Goal: Task Accomplishment & Management: Complete application form

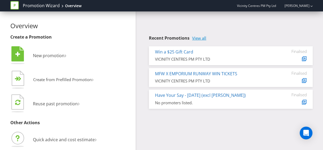
click at [203, 38] on link "View all" at bounding box center [199, 38] width 14 height 5
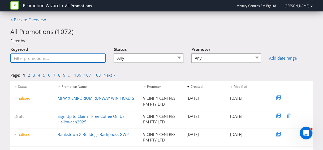
click at [55, 57] on input "Keyword" at bounding box center [57, 57] width 95 height 9
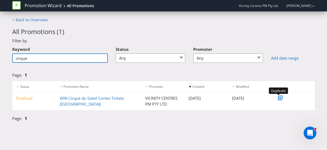
type input "cirque"
click at [281, 98] on icon at bounding box center [281, 97] width 2 height 2
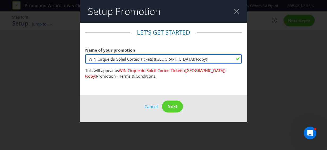
click at [182, 58] on input "WIN Cirque du Soleil Corteo Tickets ([GEOGRAPHIC_DATA]) (copy)" at bounding box center [163, 58] width 156 height 9
drag, startPoint x: 182, startPoint y: 58, endPoint x: 155, endPoint y: 57, distance: 27.1
click at [155, 57] on input "WIN Cirque du Soleil Corteo Tickets ([GEOGRAPHIC_DATA]) (copy)" at bounding box center [163, 58] width 156 height 9
click at [155, 60] on input "WIN Cirque du Soleil Corteo Tickets [GEOGRAPHIC_DATA]" at bounding box center [163, 58] width 156 height 9
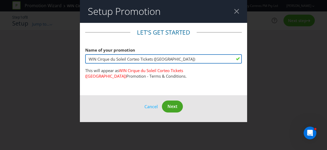
type input "WIN Cirque du Soleil Corteo Tickets ([GEOGRAPHIC_DATA])"
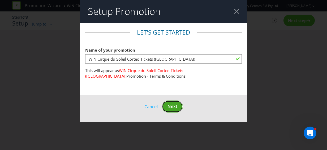
click at [171, 110] on button "Next" at bounding box center [172, 106] width 21 height 12
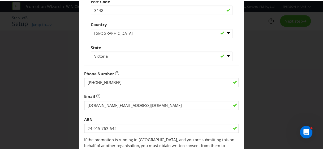
scroll to position [196, 0]
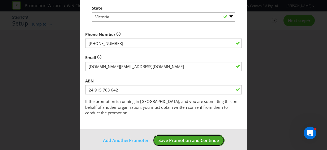
click at [183, 137] on span "Save Promotion and Continue" at bounding box center [188, 140] width 60 height 6
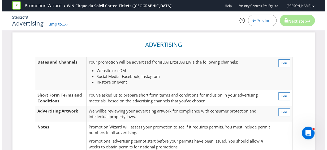
scroll to position [27, 0]
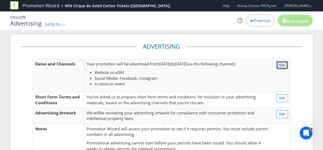
click at [283, 63] on span "Edit" at bounding box center [282, 65] width 6 height 5
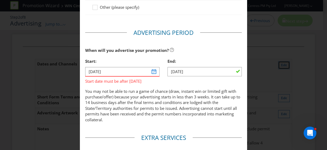
scroll to position [212, 0]
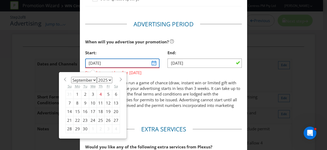
click at [153, 62] on input "[DATE]" at bounding box center [122, 62] width 74 height 9
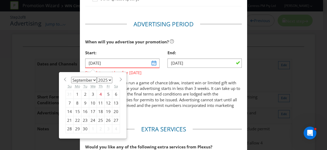
click at [119, 78] on span at bounding box center [121, 79] width 4 height 4
click at [64, 78] on span at bounding box center [65, 79] width 4 height 4
select select "8"
click at [98, 117] on div "25" at bounding box center [101, 120] width 8 height 8
type input "[DATE]"
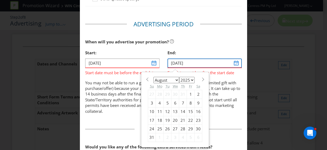
click at [233, 61] on input "[DATE]" at bounding box center [204, 62] width 74 height 9
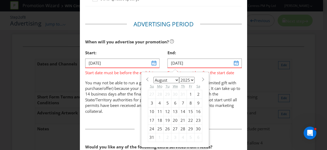
click at [201, 79] on span at bounding box center [203, 79] width 4 height 4
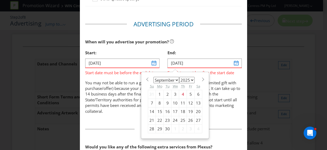
click at [201, 79] on span at bounding box center [203, 79] width 4 height 4
select select "9"
click at [172, 92] on div "1" at bounding box center [175, 94] width 8 height 8
type input "[DATE]"
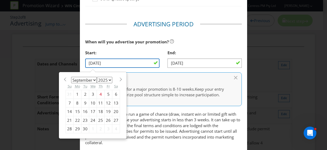
click at [102, 63] on input "[DATE]" at bounding box center [122, 62] width 74 height 9
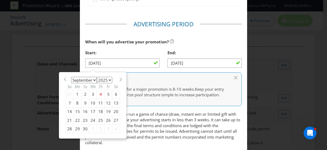
click at [91, 118] on div "24" at bounding box center [93, 120] width 8 height 8
type input "[DATE]"
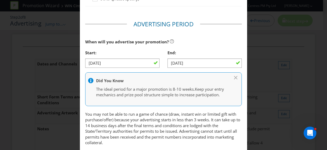
click at [181, 45] on div "When will you advertise your promotion?" at bounding box center [163, 41] width 156 height 11
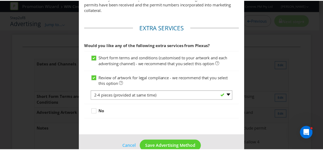
scroll to position [361, 0]
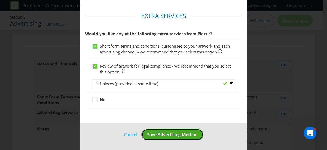
click at [164, 134] on span "Save Advertising Method" at bounding box center [172, 134] width 51 height 6
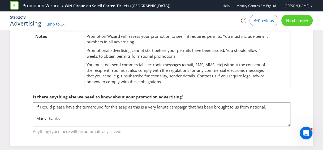
scroll to position [97, 0]
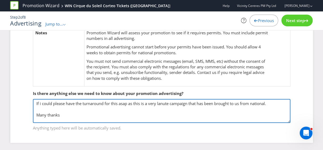
drag, startPoint x: 73, startPoint y: 116, endPoint x: 24, endPoint y: 100, distance: 51.9
click at [24, 100] on fieldset "Is there anything else we need to know about your promotion advertising? If i c…" at bounding box center [161, 107] width 281 height 55
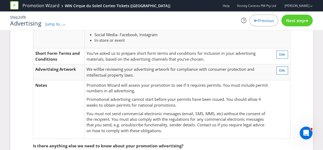
scroll to position [53, 0]
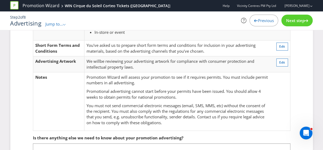
click at [294, 19] on span "Next step" at bounding box center [295, 20] width 19 height 5
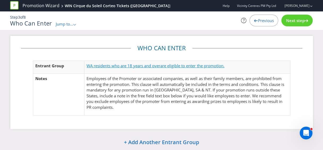
click at [148, 65] on span "WA residents who are 18 years and over" at bounding box center [123, 65] width 74 height 5
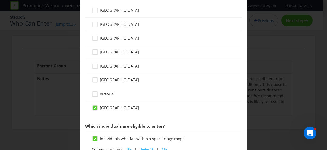
scroll to position [159, 0]
click at [92, 65] on icon at bounding box center [96, 67] width 8 height 8
click at [0, 0] on input "[GEOGRAPHIC_DATA]" at bounding box center [0, 0] width 0 height 0
click at [94, 106] on icon at bounding box center [95, 107] width 5 height 5
click at [0, 0] on input "[GEOGRAPHIC_DATA]" at bounding box center [0, 0] width 0 height 0
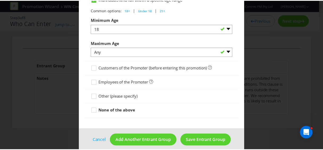
scroll to position [301, 0]
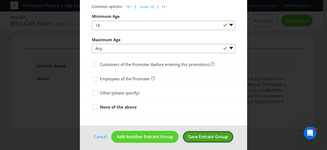
click at [200, 135] on span "Save Entrant Group" at bounding box center [208, 136] width 40 height 6
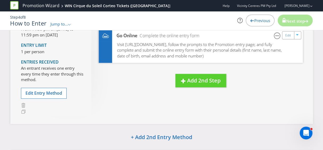
scroll to position [53, 0]
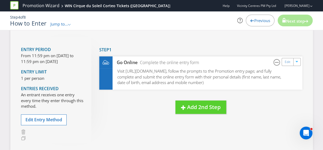
click at [62, 58] on p "From 11:59 pm on [DATE] to 11:59 pm on [DATE]" at bounding box center [52, 58] width 62 height 11
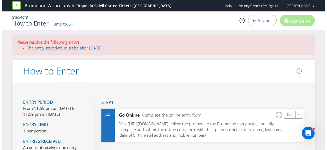
scroll to position [0, 0]
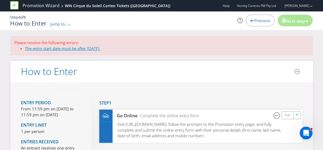
click at [63, 49] on link "The entry start date must be after [DATE]." at bounding box center [62, 48] width 75 height 5
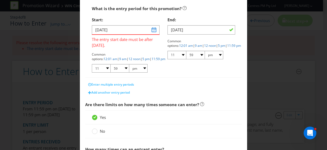
scroll to position [75, 0]
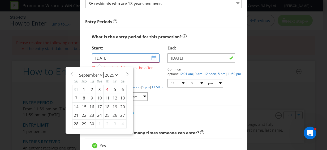
click at [153, 57] on input "[DATE]" at bounding box center [126, 57] width 68 height 9
click at [96, 115] on div "24" at bounding box center [100, 115] width 8 height 8
type input "[DATE]"
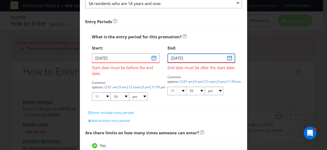
click at [183, 57] on input "[DATE]" at bounding box center [201, 57] width 68 height 9
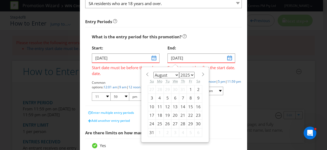
click at [201, 74] on span at bounding box center [203, 74] width 4 height 4
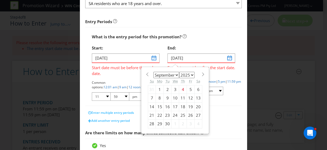
click at [201, 73] on span at bounding box center [203, 74] width 4 height 4
select select "9"
click at [172, 86] on div "1" at bounding box center [175, 89] width 8 height 8
type input "[DATE]"
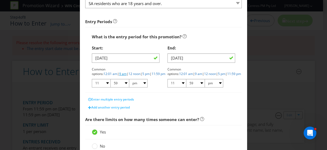
click at [126, 71] on link "9 am" at bounding box center [122, 73] width 7 height 5
select select "09"
select select "00"
select select "am"
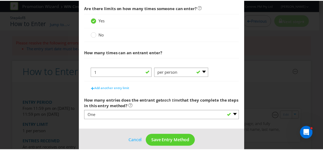
scroll to position [191, 0]
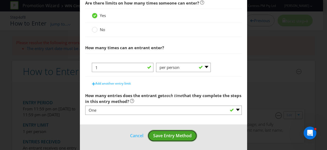
click at [182, 133] on span "Save Entry Method" at bounding box center [172, 135] width 38 height 6
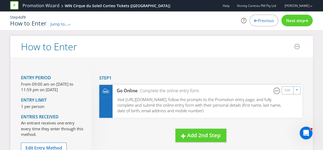
click at [301, 20] on span "Next step" at bounding box center [295, 20] width 19 height 5
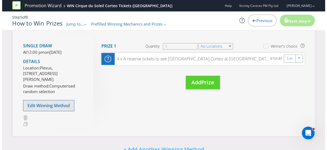
scroll to position [106, 0]
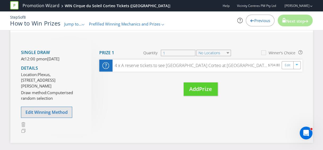
click at [47, 89] on p "Location: Plexus, Level 4, [STREET_ADDRESS][PERSON_NAME]" at bounding box center [52, 80] width 62 height 17
click at [51, 115] on span "Edit Winning Method" at bounding box center [46, 112] width 42 height 6
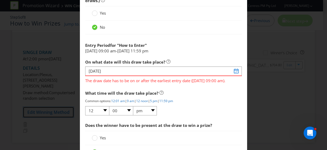
scroll to position [310, 0]
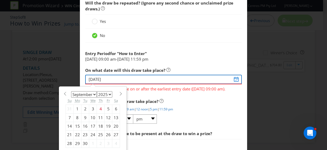
click at [233, 76] on input "[DATE]" at bounding box center [163, 79] width 156 height 9
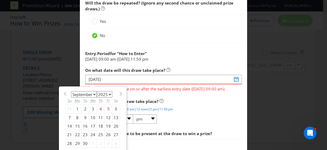
click at [119, 91] on span at bounding box center [121, 93] width 4 height 4
select select "9"
click at [97, 107] on div "2" at bounding box center [101, 108] width 8 height 8
type input "[DATE]"
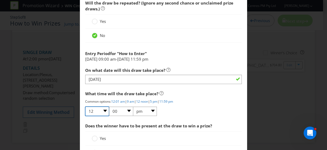
click at [103, 109] on select "01 02 03 04 05 06 07 08 09 10 11 12" at bounding box center [97, 110] width 24 height 9
select select "10"
click at [85, 106] on select "01 02 03 04 05 06 07 08 09 10 11 12" at bounding box center [97, 110] width 24 height 9
click at [149, 109] on select "am pm" at bounding box center [145, 110] width 24 height 9
select select "am"
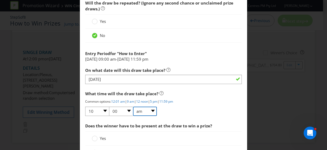
click at [133, 106] on select "am pm" at bounding box center [145, 110] width 24 height 9
click at [190, 107] on div "What time will the draw take place? Common options: 12:01 am | 9 am | 12 noon |…" at bounding box center [163, 102] width 156 height 28
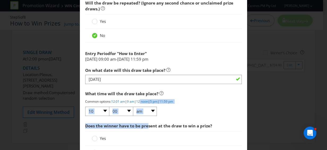
drag, startPoint x: 143, startPoint y: 100, endPoint x: 144, endPoint y: 117, distance: 16.7
click at [144, 117] on div "Would you like Plexus to run this draw for you? Yes - we recommend this option …" at bounding box center [163, 57] width 156 height 209
click at [98, 116] on div "Would you like Plexus to run this draw for you? Yes - we recommend this option …" at bounding box center [163, 57] width 156 height 209
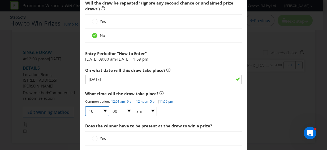
click at [101, 109] on select "01 02 03 04 05 06 07 08 09 10 11 12" at bounding box center [97, 110] width 24 height 9
click at [103, 108] on select "01 02 03 04 05 06 07 08 09 10 11 12" at bounding box center [97, 110] width 24 height 9
click at [104, 109] on select "01 02 03 04 05 06 07 08 09 10 11 12" at bounding box center [97, 110] width 24 height 9
select select "01"
click at [85, 106] on select "01 02 03 04 05 06 07 08 09 10 11 12" at bounding box center [97, 110] width 24 height 9
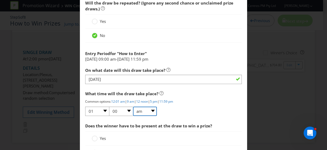
click at [148, 109] on select "am pm" at bounding box center [145, 110] width 24 height 9
select select "pm"
click at [133, 106] on select "am pm" at bounding box center [145, 110] width 24 height 9
click at [193, 112] on div "What time will the draw take place? Common options: 12:01 am | 9 am | 12 noon |…" at bounding box center [163, 102] width 156 height 28
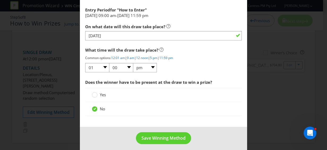
scroll to position [356, 0]
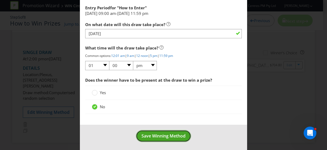
click at [159, 134] on span "Save Winning Method" at bounding box center [163, 136] width 44 height 6
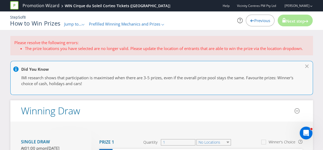
click at [134, 49] on li "The prize locations you have selected are no longer valid. Please update the lo…" at bounding box center [167, 49] width 284 height 6
click at [34, 49] on li "The prize locations you have selected are no longer valid. Please update the lo…" at bounding box center [167, 49] width 284 height 6
click at [38, 47] on li "The prize locations you have selected are no longer valid. Please update the lo…" at bounding box center [167, 49] width 284 height 6
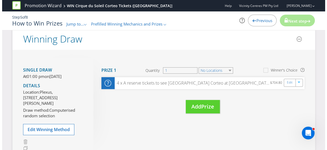
scroll to position [80, 0]
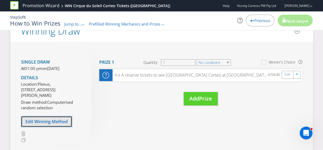
click at [41, 124] on span "Edit Winning Method" at bounding box center [46, 121] width 42 height 6
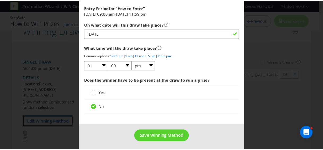
scroll to position [356, 0]
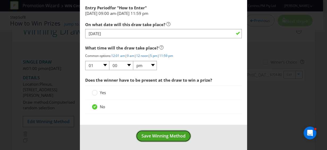
click at [161, 133] on span "Save Winning Method" at bounding box center [163, 136] width 44 height 6
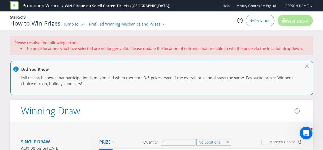
click at [84, 24] on icon ".st0{fill-rule:evenodd;clip-rule:evenodd;}" at bounding box center [83, 25] width 3 height 2
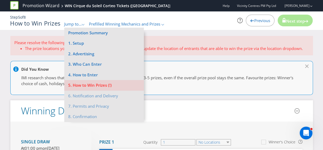
click at [41, 46] on li "The prize locations you have selected are no longer valid. Please update the lo…" at bounding box center [167, 49] width 284 height 6
click at [43, 47] on li "The prize locations you have selected are no longer valid. Please update the lo…" at bounding box center [167, 49] width 284 height 6
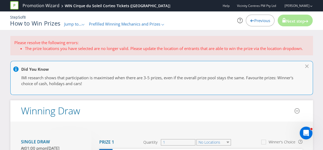
click at [111, 22] on span "Prefilled Winning Mechanics and Prizes" at bounding box center [124, 23] width 71 height 5
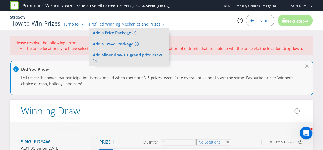
drag, startPoint x: 229, startPoint y: 53, endPoint x: 248, endPoint y: 34, distance: 27.2
click at [228, 53] on div "Please resolve the following errors: The prize locations you have selected are …" at bounding box center [161, 45] width 302 height 19
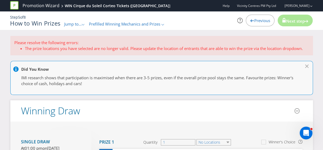
click at [259, 20] on span "Previous" at bounding box center [262, 20] width 16 height 5
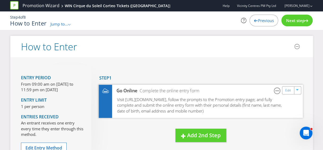
click at [223, 105] on span "Visit [URL][DOMAIN_NAME], follow the prompts to the Promotion entry page; and f…" at bounding box center [199, 104] width 164 height 17
click at [288, 90] on link "Edit" at bounding box center [288, 90] width 6 height 6
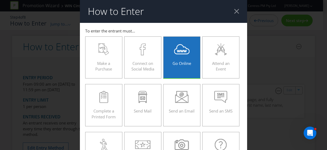
click at [179, 56] on div "Go Online" at bounding box center [182, 55] width 26 height 24
click at [0, 0] on input "Go Online" at bounding box center [0, 0] width 0 height 0
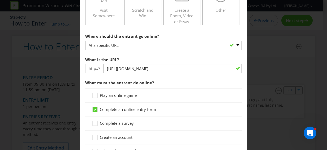
scroll to position [159, 0]
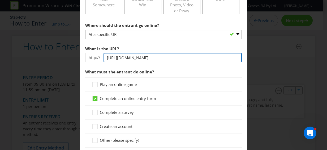
drag, startPoint x: 162, startPoint y: 57, endPoint x: 128, endPoint y: 56, distance: 33.4
click at [128, 56] on input "[URL][DOMAIN_NAME]" at bounding box center [172, 57] width 138 height 9
click at [197, 58] on input "[URL][DOMAIN_NAME]" at bounding box center [172, 57] width 138 height 9
type input "[URL][DOMAIN_NAME]"
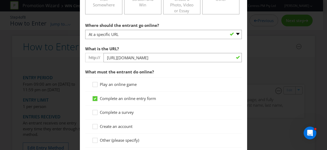
click at [201, 44] on div "What is the URL? http:// [URL][DOMAIN_NAME]" at bounding box center [163, 52] width 156 height 19
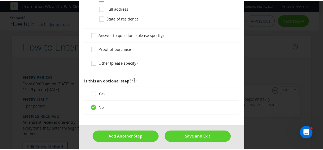
scroll to position [398, 0]
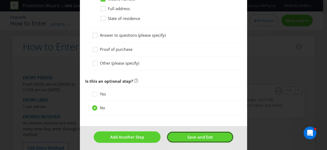
click at [196, 135] on span "Save and Exit" at bounding box center [199, 136] width 25 height 5
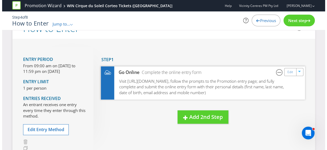
scroll to position [27, 0]
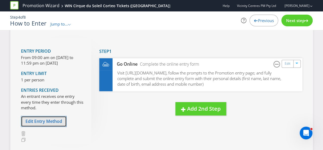
click at [53, 120] on span "Edit Entry Method" at bounding box center [43, 121] width 37 height 6
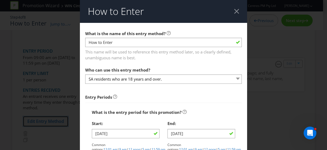
scroll to position [53, 0]
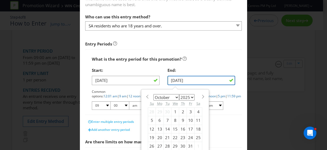
click at [169, 80] on input "[DATE]" at bounding box center [201, 80] width 68 height 9
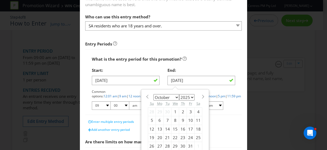
click at [180, 111] on div "2" at bounding box center [183, 111] width 8 height 8
type input "[DATE]"
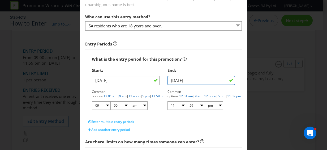
click at [171, 79] on input "[DATE]" at bounding box center [201, 80] width 68 height 9
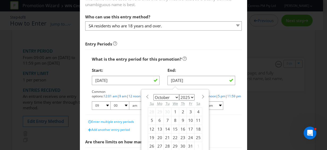
click at [192, 63] on div "What is the entry period for this promotion?" at bounding box center [163, 59] width 143 height 11
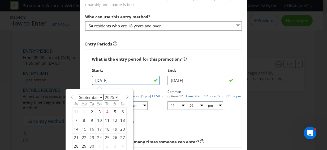
click at [96, 80] on input "[DATE]" at bounding box center [126, 80] width 68 height 9
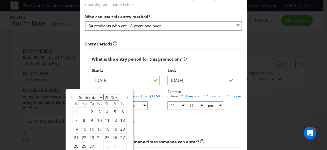
click at [103, 136] on div "25" at bounding box center [107, 137] width 8 height 8
type input "[DATE]"
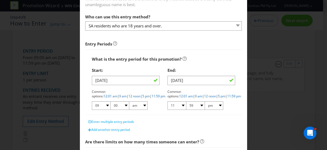
click at [197, 56] on div "What is the entry period for this promotion?" at bounding box center [163, 59] width 143 height 11
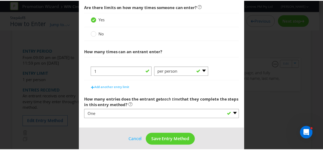
scroll to position [191, 0]
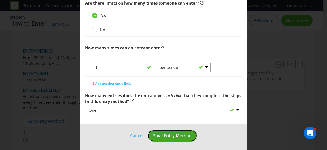
click at [174, 133] on span "Save Entry Method" at bounding box center [172, 135] width 38 height 6
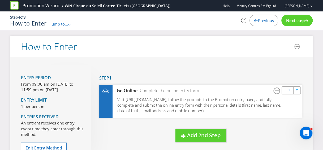
drag, startPoint x: 19, startPoint y: 81, endPoint x: 84, endPoint y: 92, distance: 66.1
click at [84, 92] on div "Entry Period From 09:00 am on [DATE] to 11:59 pm on [DATE] Entry Limit 1 per pe…" at bounding box center [161, 117] width 302 height 121
drag, startPoint x: 84, startPoint y: 92, endPoint x: 58, endPoint y: 85, distance: 26.8
copy p "From 09:00 am on [DATE] to 11:59 pm on [DATE]"
click at [203, 107] on span "Visit [URL][DOMAIN_NAME], follow the prompts to the Promotion entry page; and f…" at bounding box center [199, 104] width 164 height 17
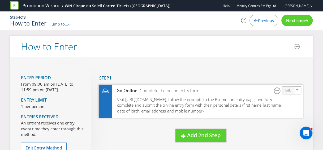
click at [291, 90] on div "Edit" at bounding box center [288, 89] width 12 height 7
click at [289, 90] on link "Edit" at bounding box center [288, 90] width 6 height 6
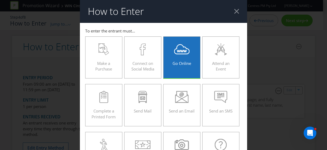
click at [180, 59] on div "Go Online" at bounding box center [182, 55] width 26 height 24
click at [0, 0] on input "Go Online" at bounding box center [0, 0] width 0 height 0
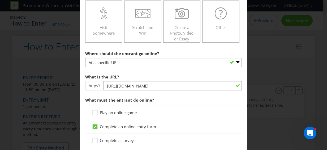
scroll to position [133, 0]
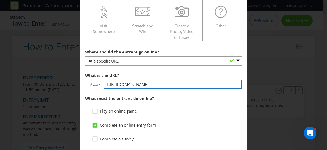
click at [157, 82] on input "[URL][DOMAIN_NAME]" at bounding box center [172, 83] width 138 height 9
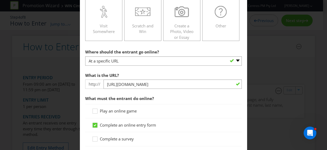
click at [216, 106] on div "Play an online game" at bounding box center [163, 111] width 156 height 14
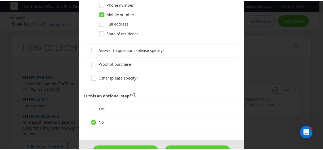
scroll to position [398, 0]
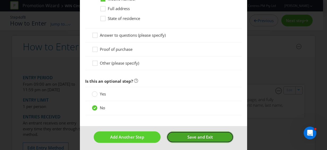
click at [187, 135] on span "Save and Exit" at bounding box center [199, 136] width 25 height 5
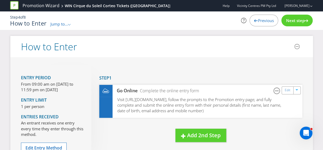
scroll to position [27, 0]
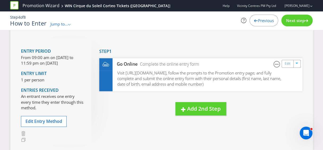
click at [265, 21] on span "Previous" at bounding box center [266, 20] width 16 height 5
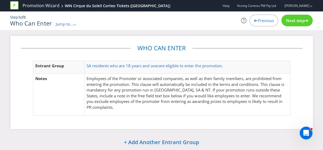
click at [266, 20] on span "Previous" at bounding box center [266, 20] width 16 height 5
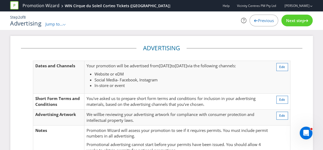
click at [292, 19] on span "Next step" at bounding box center [295, 20] width 19 height 5
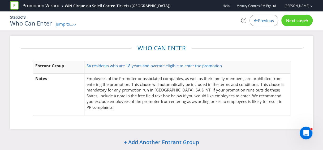
click at [290, 18] on span "Next step" at bounding box center [295, 20] width 19 height 5
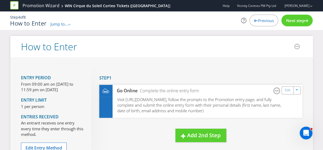
click at [259, 18] on span "Previous" at bounding box center [266, 20] width 16 height 5
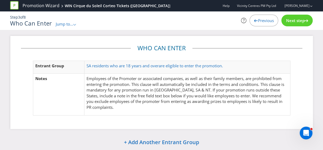
click at [259, 18] on span "Previous" at bounding box center [266, 20] width 16 height 5
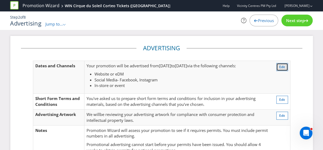
click at [280, 67] on span "Edit" at bounding box center [282, 66] width 6 height 5
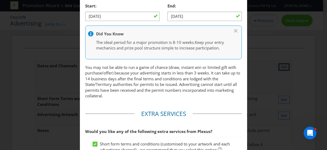
scroll to position [267, 0]
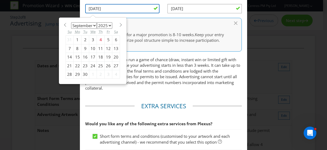
click at [128, 8] on input "[DATE]" at bounding box center [122, 8] width 74 height 9
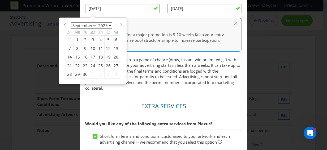
click at [97, 64] on div "25" at bounding box center [101, 65] width 8 height 8
type input "[DATE]"
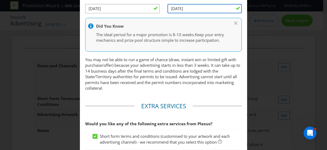
click at [173, 6] on input "[DATE]" at bounding box center [204, 8] width 74 height 9
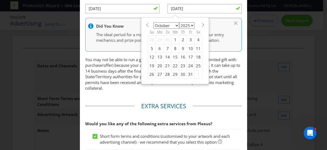
click at [179, 37] on div "2" at bounding box center [183, 40] width 8 height 8
type input "[DATE]"
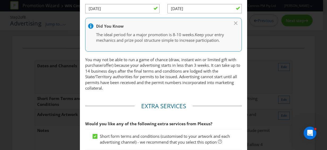
click at [202, 67] on p "You may not be able to run a game of chance (draw, instant win or limited gift …" at bounding box center [163, 74] width 156 height 34
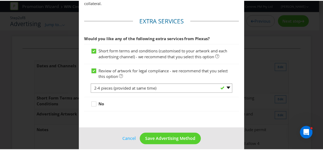
scroll to position [361, 0]
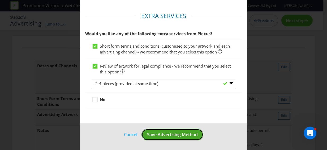
click at [171, 133] on span "Save Advertising Method" at bounding box center [172, 134] width 51 height 6
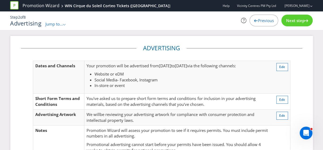
click at [295, 20] on span "Next step" at bounding box center [295, 20] width 19 height 5
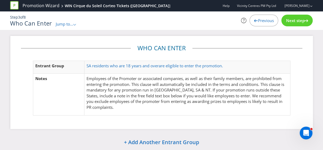
click at [296, 21] on span "Next step" at bounding box center [295, 20] width 19 height 5
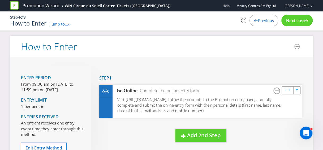
click at [300, 20] on span "Next step" at bounding box center [295, 20] width 19 height 5
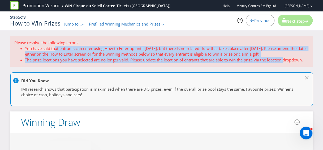
drag, startPoint x: 56, startPoint y: 48, endPoint x: 287, endPoint y: 61, distance: 232.1
click at [287, 61] on ul "You have said that entrants can enter using How to Enter up until [DATE], but t…" at bounding box center [161, 54] width 294 height 17
click at [73, 46] on li "You have said that entrants can enter using How to Enter up until [DATE], but t…" at bounding box center [167, 51] width 284 height 11
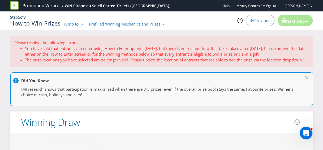
click at [65, 47] on li "You have said that entrants can enter using How to Enter up until [DATE], but t…" at bounding box center [167, 51] width 284 height 11
click at [64, 47] on li "You have said that entrants can enter using How to Enter up until [DATE], but t…" at bounding box center [167, 51] width 284 height 11
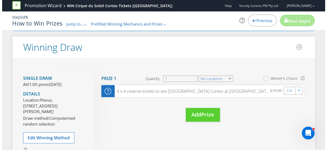
scroll to position [106, 0]
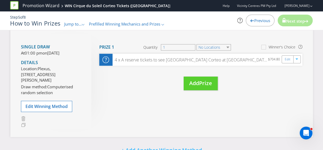
click at [40, 54] on span "01:00 pm" at bounding box center [34, 52] width 18 height 5
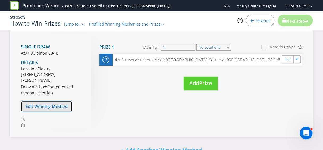
click at [57, 108] on span "Edit Winning Method" at bounding box center [46, 106] width 42 height 6
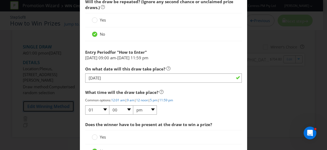
scroll to position [318, 0]
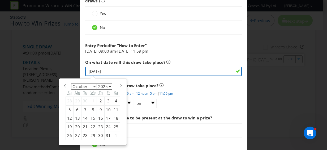
click at [108, 72] on input "[DATE]" at bounding box center [163, 71] width 156 height 9
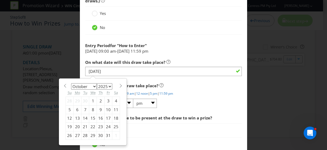
click at [105, 99] on div "3" at bounding box center [108, 101] width 8 height 8
type input "[DATE]"
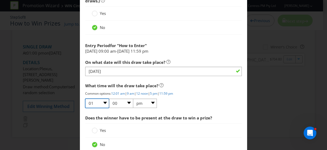
click at [103, 100] on select "01 02 03 04 05 06 07 08 09 10 11 12" at bounding box center [97, 102] width 24 height 9
select select "10"
click at [85, 98] on select "01 02 03 04 05 06 07 08 09 10 11 12" at bounding box center [97, 102] width 24 height 9
click at [147, 103] on select "am pm" at bounding box center [145, 102] width 24 height 9
select select "am"
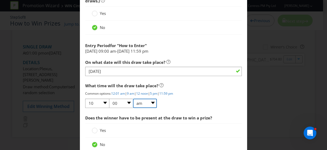
click at [133, 98] on select "am pm" at bounding box center [145, 102] width 24 height 9
click at [198, 107] on div "Would you like Plexus to run this draw for you? Yes - we recommend this option …" at bounding box center [163, 49] width 156 height 209
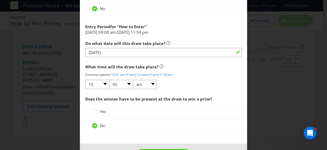
scroll to position [345, 0]
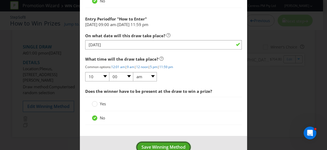
click at [176, 144] on span "Save Winning Method" at bounding box center [163, 147] width 44 height 6
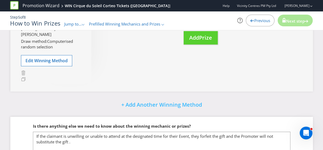
scroll to position [174, 0]
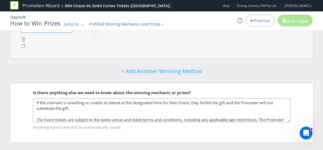
click at [268, 58] on div "Single draw At 10:00 am [DATE][DATE] Details Location: [GEOGRAPHIC_DATA][STREET…" at bounding box center [161, 2] width 302 height 110
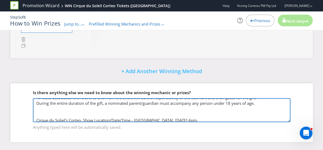
scroll to position [42, 0]
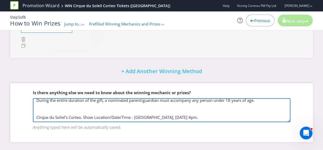
drag, startPoint x: 154, startPoint y: 121, endPoint x: 136, endPoint y: 121, distance: 18.3
click at [136, 121] on textarea "If the claimant is unwilling or unable to attend at the designated time for the…" at bounding box center [161, 110] width 257 height 24
drag, startPoint x: 225, startPoint y: 120, endPoint x: 192, endPoint y: 120, distance: 32.6
click at [192, 120] on textarea "If the claimant is unwilling or unable to attend at the designated time for the…" at bounding box center [161, 110] width 257 height 24
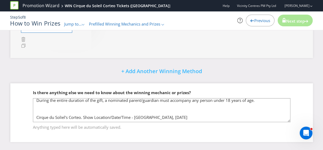
click at [214, 55] on div "Single draw At 10:00 am [DATE][DATE] Details Location: [GEOGRAPHIC_DATA][STREET…" at bounding box center [161, 2] width 302 height 110
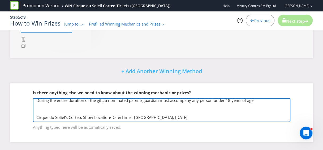
click at [214, 122] on textarea "If the claimant is unwilling or unable to attend at the designated time for the…" at bounding box center [161, 110] width 257 height 24
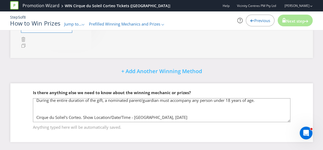
click at [264, 74] on div "+ Add Another Winning Method" at bounding box center [161, 71] width 302 height 11
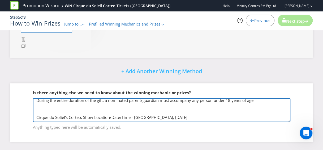
click at [239, 120] on textarea "If the claimant is unwilling or unable to attend at the designated time for the…" at bounding box center [161, 110] width 257 height 24
drag, startPoint x: 204, startPoint y: 120, endPoint x: 197, endPoint y: 121, distance: 7.0
click at [197, 121] on textarea "If the claimant is unwilling or unable to attend at the designated time for the…" at bounding box center [161, 110] width 257 height 24
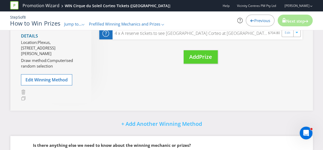
type textarea "If the claimant is unwilling or unable to attend at the designated time for the…"
click at [264, 88] on div "Single draw At 10:00 am [DATE][DATE] Details Location: [GEOGRAPHIC_DATA][STREET…" at bounding box center [161, 55] width 302 height 110
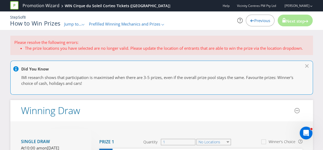
scroll to position [0, 0]
click at [62, 43] on p "Please resolve the following errors:" at bounding box center [161, 43] width 294 height 6
click at [73, 46] on li "The prize locations you have selected are no longer valid. Please update the lo…" at bounding box center [167, 49] width 284 height 6
drag, startPoint x: 73, startPoint y: 46, endPoint x: 92, endPoint y: 44, distance: 18.9
click at [90, 44] on p "Please resolve the following errors:" at bounding box center [161, 43] width 294 height 6
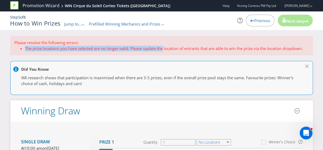
drag, startPoint x: 95, startPoint y: 43, endPoint x: 164, endPoint y: 50, distance: 69.5
click at [164, 50] on div "Please resolve the following errors: The prize locations you have selected are …" at bounding box center [161, 45] width 302 height 19
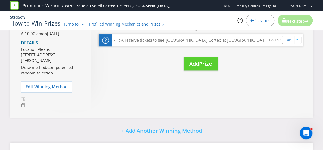
scroll to position [106, 0]
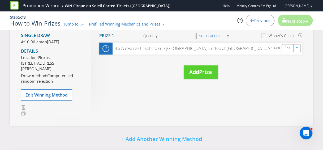
click at [46, 78] on span "Draw method:" at bounding box center [34, 75] width 26 height 5
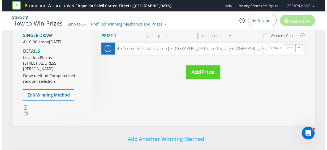
scroll to position [27, 0]
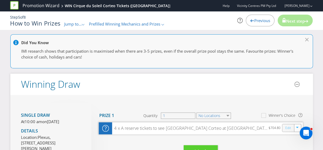
click at [288, 127] on link "Edit" at bounding box center [288, 127] width 6 height 6
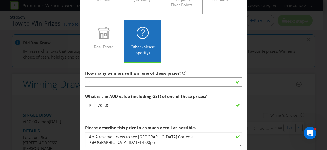
scroll to position [186, 0]
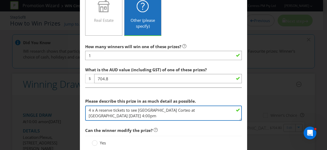
drag, startPoint x: 185, startPoint y: 108, endPoint x: 206, endPoint y: 110, distance: 21.3
click at [206, 110] on textarea "4 x A reserve tickets to see [GEOGRAPHIC_DATA] Corteo at [GEOGRAPHIC_DATA] [DAT…" at bounding box center [163, 112] width 156 height 15
drag, startPoint x: 147, startPoint y: 115, endPoint x: 136, endPoint y: 115, distance: 11.7
click at [136, 115] on textarea "4 x A reserve tickets to see [GEOGRAPHIC_DATA] Corteo at [GEOGRAPHIC_DATA] [DAT…" at bounding box center [163, 112] width 156 height 15
type textarea "4 x A reserve tickets to see [GEOGRAPHIC_DATA] Corteo at [GEOGRAPHIC_DATA] [DAT…"
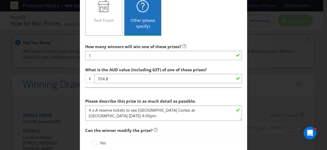
click at [182, 128] on span "Can the winner modify the prize?" at bounding box center [163, 130] width 156 height 11
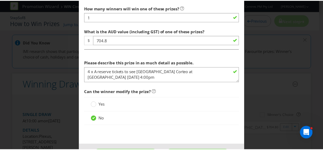
scroll to position [239, 0]
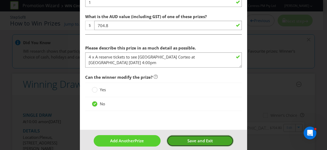
click at [194, 138] on span "Save and Exit" at bounding box center [199, 140] width 25 height 5
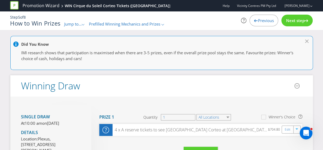
click at [295, 20] on span "Next step" at bounding box center [295, 20] width 19 height 5
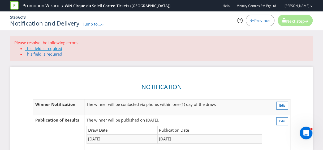
click at [49, 47] on span "This field is required" at bounding box center [43, 48] width 37 height 5
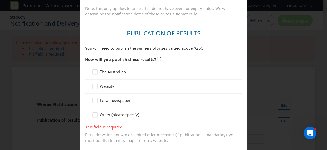
scroll to position [281, 0]
click at [94, 86] on icon at bounding box center [96, 87] width 8 height 8
click at [0, 0] on input "Website" at bounding box center [0, 0] width 0 height 0
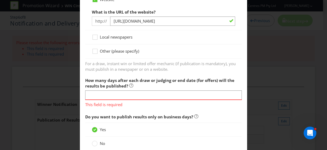
scroll to position [387, 0]
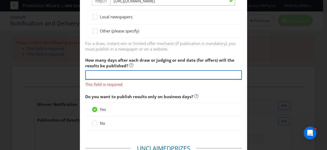
click at [96, 76] on input "text" at bounding box center [163, 74] width 156 height 9
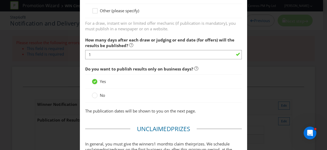
scroll to position [413, 0]
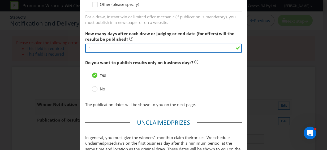
drag, startPoint x: 83, startPoint y: 47, endPoint x: 81, endPoint y: 48, distance: 2.8
type input "7"
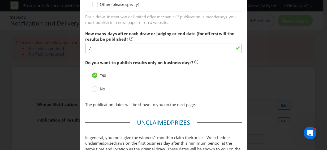
click at [154, 78] on div "Yes" at bounding box center [163, 75] width 156 height 14
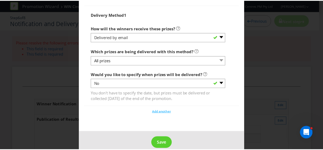
scroll to position [643, 0]
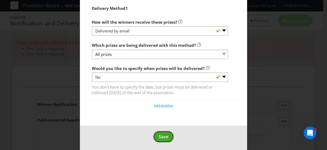
click at [161, 136] on span "Save" at bounding box center [164, 136] width 10 height 6
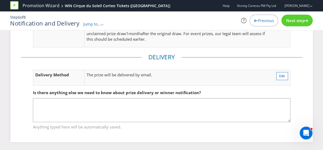
scroll to position [161, 0]
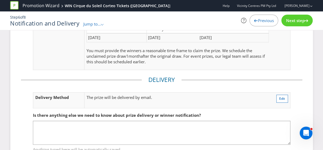
click at [296, 22] on span "Next step" at bounding box center [295, 20] width 19 height 5
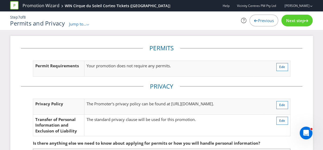
click at [294, 20] on span "Next step" at bounding box center [295, 20] width 19 height 5
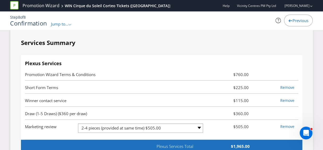
scroll to position [1273, 0]
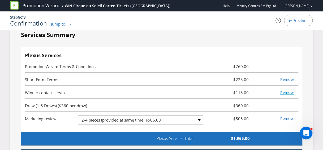
click at [285, 95] on link "Remove" at bounding box center [287, 92] width 14 height 5
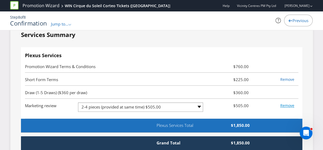
click at [291, 108] on link "Remove" at bounding box center [287, 105] width 14 height 5
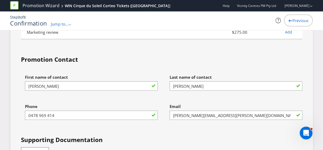
scroll to position [1512, 0]
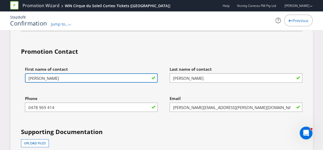
drag, startPoint x: 41, startPoint y: 84, endPoint x: -1, endPoint y: 85, distance: 41.9
type input "[PERSON_NAME]"
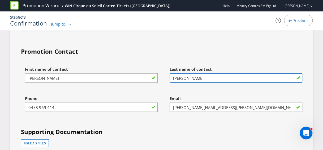
type input "[PERSON_NAME]"
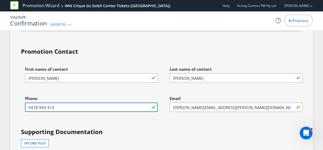
drag, startPoint x: 60, startPoint y: 113, endPoint x: 15, endPoint y: 116, distance: 44.6
click at [15, 116] on div "Services Summary Plexus Services Promotion Wizard Terms & Conditions $760.00 Sh…" at bounding box center [161, 17] width 302 height 467
type input "0427333412"
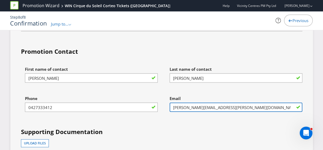
drag, startPoint x: 197, startPoint y: 111, endPoint x: 169, endPoint y: 110, distance: 27.9
click at [169, 110] on input "[PERSON_NAME][EMAIL_ADDRESS][PERSON_NAME][DOMAIN_NAME]" at bounding box center [235, 106] width 133 height 9
type input "[PERSON_NAME][EMAIL_ADDRESS][PERSON_NAME][DOMAIN_NAME]"
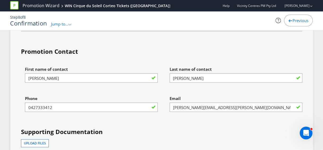
click at [182, 130] on div "First name of contact [PERSON_NAME] Last name of contact [PERSON_NAME] Phone [P…" at bounding box center [161, 137] width 289 height 147
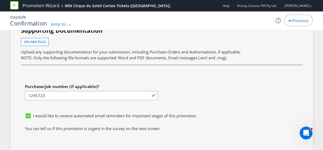
scroll to position [1618, 0]
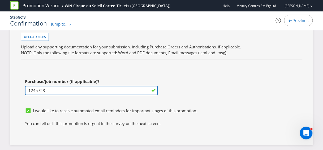
drag, startPoint x: 39, startPoint y: 97, endPoint x: 23, endPoint y: 98, distance: 16.5
click at [23, 98] on div "Purchase/job number (if applicable)? 1245723" at bounding box center [89, 90] width 145 height 29
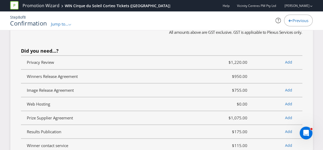
scroll to position [1273, 0]
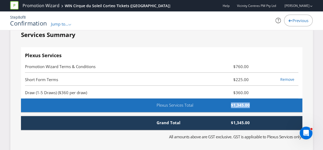
drag, startPoint x: 248, startPoint y: 109, endPoint x: 225, endPoint y: 110, distance: 22.5
click at [225, 108] on span "$1,345.00" at bounding box center [233, 105] width 40 height 6
drag, startPoint x: 225, startPoint y: 110, endPoint x: 235, endPoint y: 110, distance: 10.1
copy span "$1,345.00"
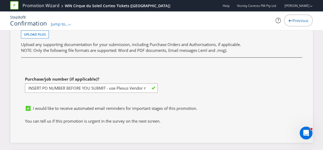
scroll to position [1603, 0]
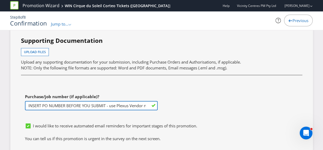
click at [133, 108] on input "INSERT PO NUMBER BEFORE YOU SUBMIT - use Plexus Vendor no. 329371 internally to…" at bounding box center [91, 105] width 133 height 9
click at [150, 107] on input "INSERT PO NUMBER BEFORE YOU SUBMIT - use Plexus Vendor no. 329371 internally to…" at bounding box center [91, 105] width 133 height 9
click at [155, 108] on input "INSERT PO NUMBER BEFORE YOU SUBMIT - use Plexus Vendor no. 329371 internally to…" at bounding box center [91, 105] width 133 height 9
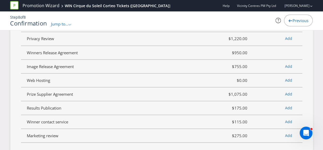
scroll to position [1629, 0]
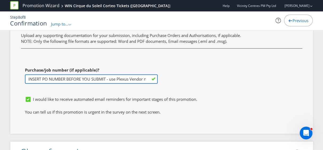
click at [64, 82] on input "INSERT PO NUMBER BEFORE YOU SUBMIT - use Plexus Vendor no. 329371 internally to…" at bounding box center [91, 78] width 133 height 9
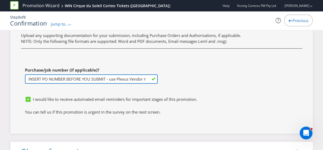
paste input "1249546"
type input "1249546"
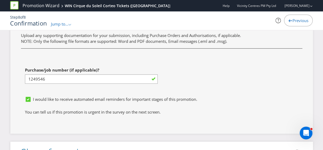
click at [115, 98] on div "I would like to receive automated email reminders for important stages of this …" at bounding box center [161, 101] width 281 height 15
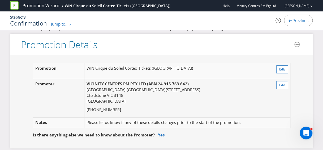
scroll to position [0, 0]
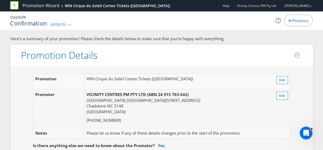
click at [248, 53] on header "Promotion Details" at bounding box center [161, 54] width 302 height 21
click at [247, 53] on header "Promotion Details" at bounding box center [161, 54] width 302 height 21
click at [71, 23] on div ".st0{fill-rule:evenodd;clip-rule:evenodd;}" at bounding box center [69, 24] width 3 height 6
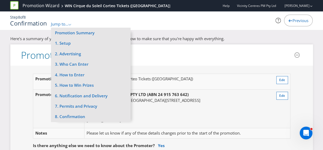
click at [182, 35] on div "Promotion Wizard WIN Cirque du Soleil Corteo Tickets ([GEOGRAPHIC_DATA]) Help V…" at bounding box center [161, 18] width 323 height 36
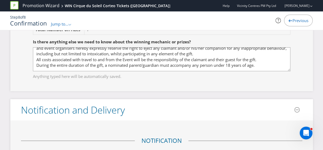
scroll to position [42, 0]
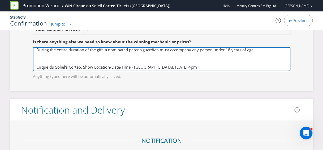
click at [211, 68] on textarea "If the claimant is unwilling or unable to attend at the designated time for the…" at bounding box center [161, 59] width 257 height 24
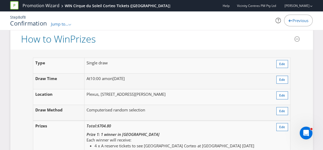
scroll to position [609, 0]
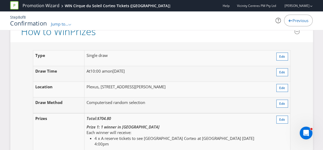
type textarea "If the claimant is unwilling or unable to attend at the designated time for the…"
drag, startPoint x: 154, startPoint y: 75, endPoint x: 83, endPoint y: 73, distance: 71.1
click at [83, 73] on tr "Draw Time At 10:00 am [DATE][DATE] Edit" at bounding box center [161, 74] width 257 height 16
drag, startPoint x: 83, startPoint y: 73, endPoint x: 104, endPoint y: 75, distance: 21.2
copy tr "At 10:00 am [DATE][DATE]"
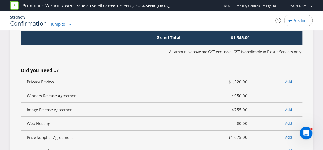
scroll to position [1325, 0]
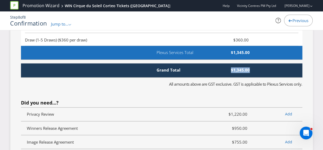
drag, startPoint x: 252, startPoint y: 75, endPoint x: 222, endPoint y: 77, distance: 30.0
click at [222, 73] on span "$1,345.00" at bounding box center [223, 70] width 61 height 6
drag, startPoint x: 222, startPoint y: 77, endPoint x: 242, endPoint y: 74, distance: 20.7
copy span "$1,345.00"
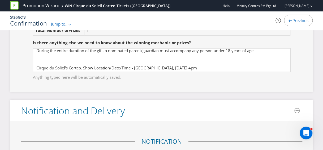
scroll to position [769, 0]
